Goal: Information Seeking & Learning: Obtain resource

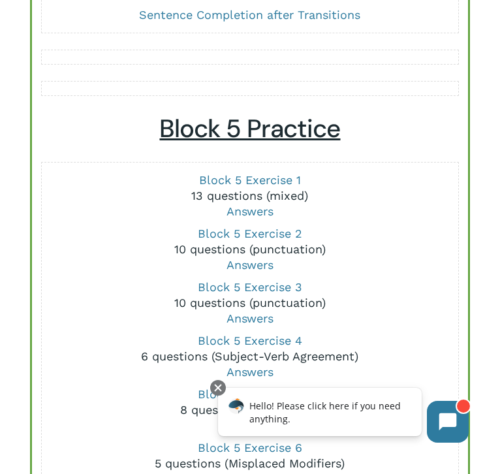
scroll to position [1428, 0]
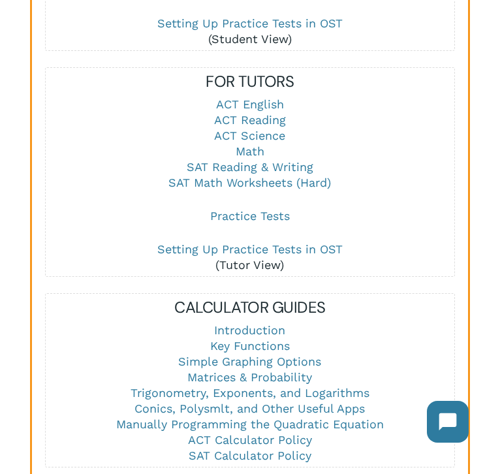
scroll to position [1710, 0]
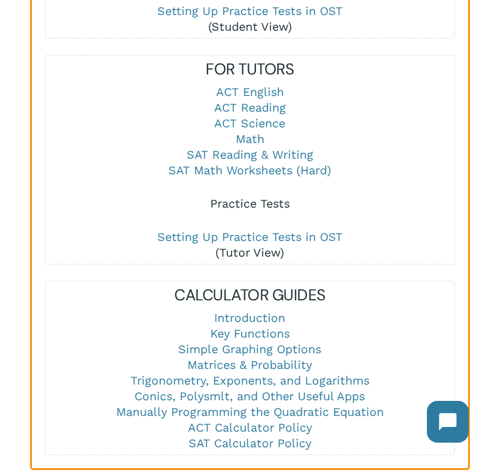
click at [258, 207] on link "Practice Tests" at bounding box center [250, 203] width 80 height 14
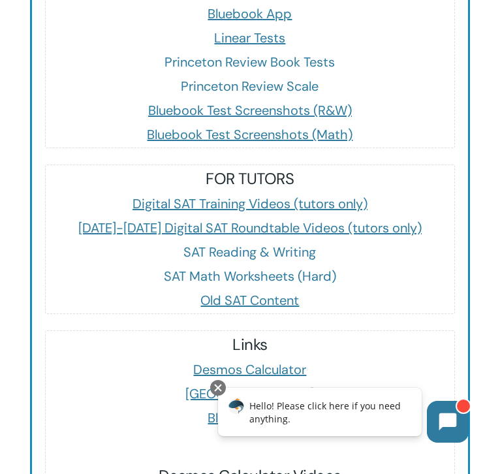
scroll to position [2291, 0]
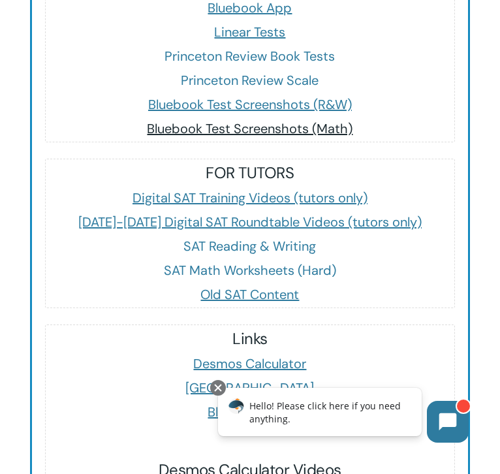
click at [167, 132] on span "Bluebook Test Screenshots (Math)" at bounding box center [249, 128] width 205 height 17
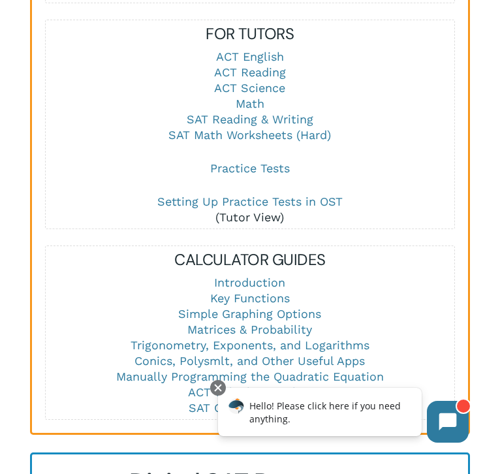
scroll to position [1742, 0]
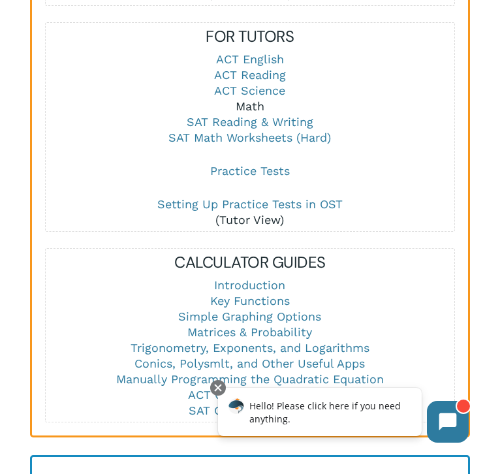
click at [256, 102] on link "Math" at bounding box center [249, 106] width 29 height 14
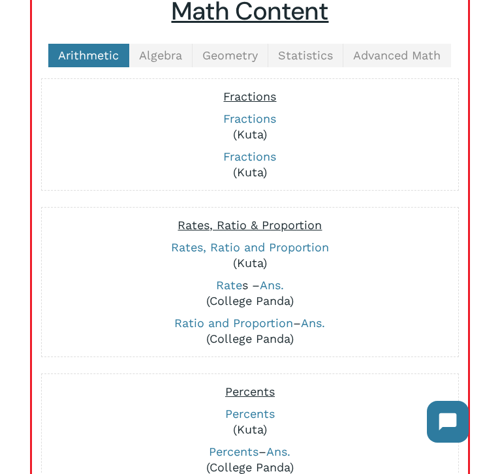
scroll to position [391, 0]
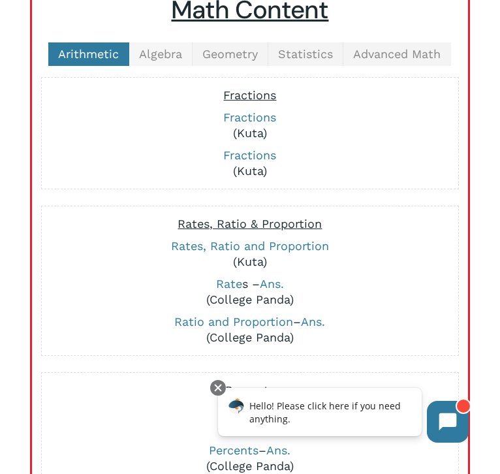
click at [166, 54] on span "Algebra" at bounding box center [160, 54] width 43 height 14
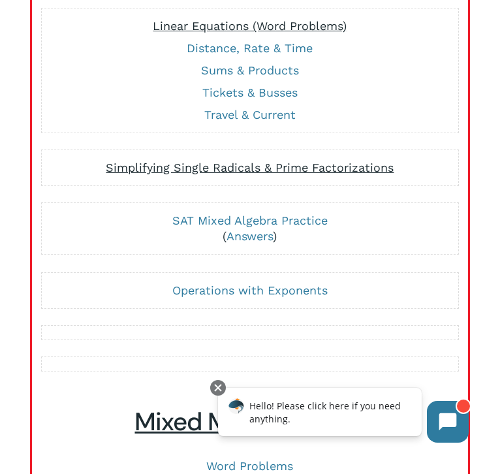
scroll to position [2468, 0]
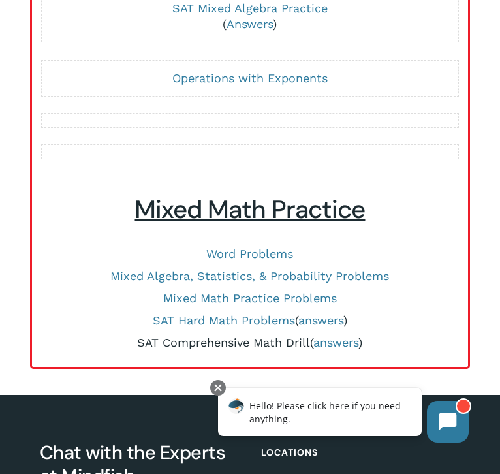
click at [191, 341] on link "SAT Comprehensive Math Drill" at bounding box center [223, 342] width 173 height 14
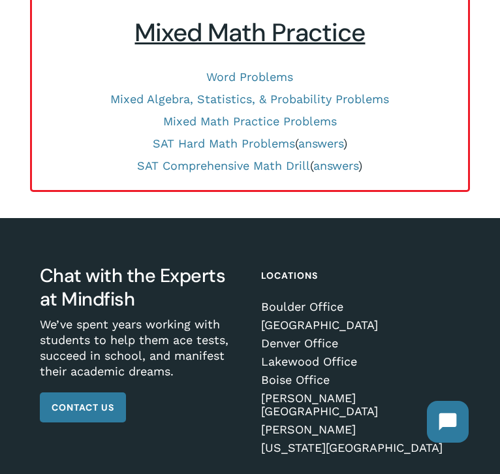
scroll to position [1011, 0]
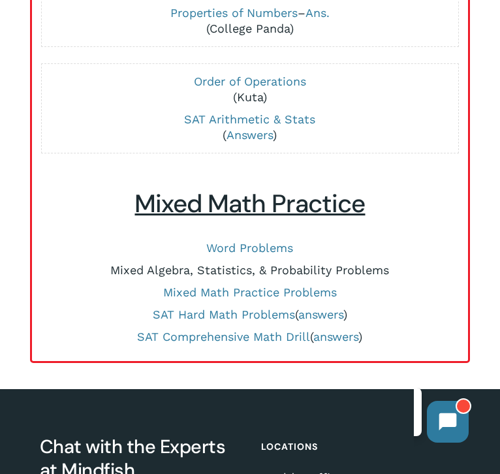
click at [138, 267] on link "Mixed Algebra, Statistics, & Probability Problems" at bounding box center [249, 270] width 279 height 14
